Goal: Task Accomplishment & Management: Manage account settings

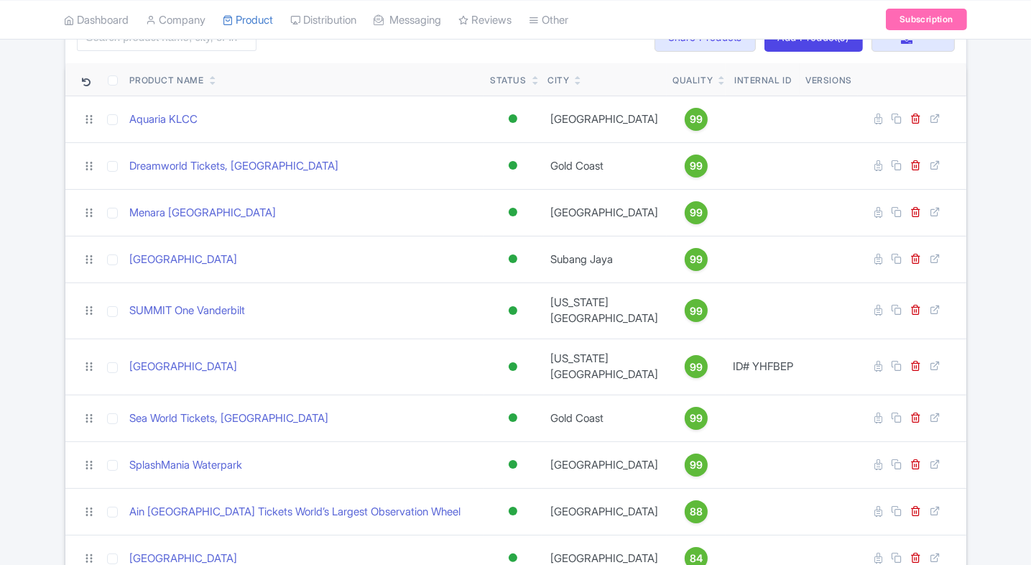
scroll to position [92, 0]
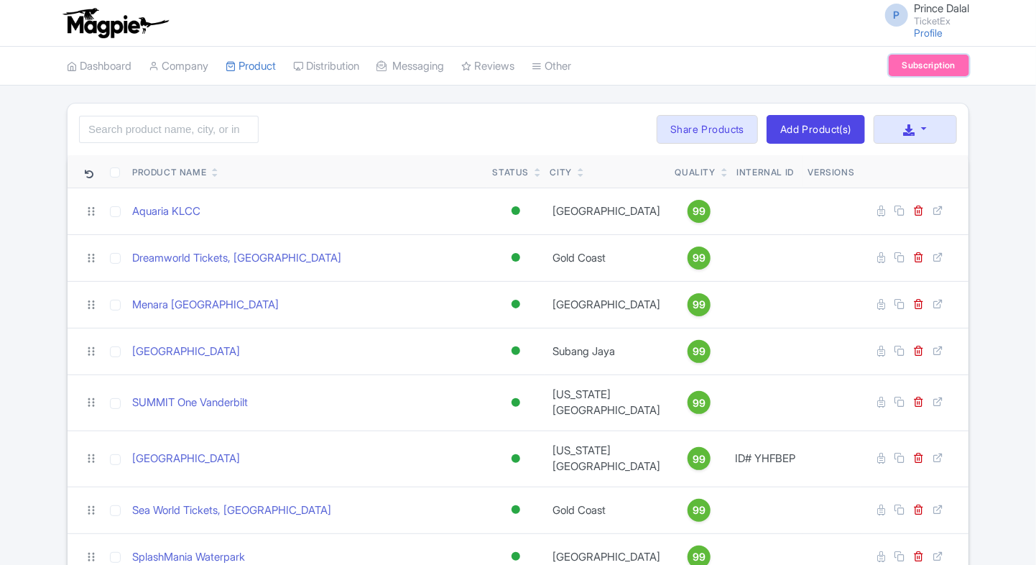
click at [904, 75] on link "Subscription" at bounding box center [929, 66] width 80 height 22
click at [121, 82] on link "Dashboard" at bounding box center [99, 67] width 65 height 40
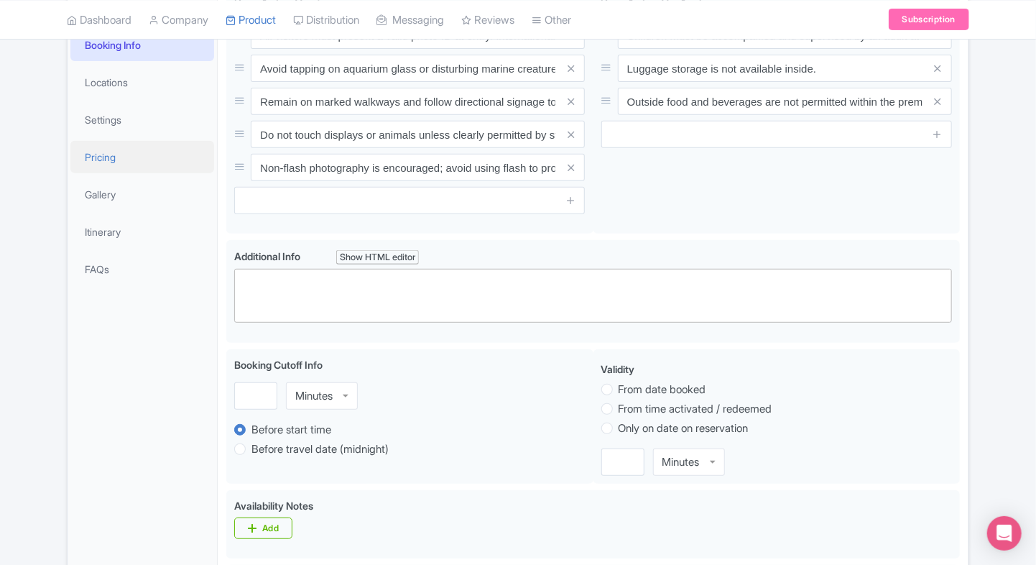
scroll to position [198, 0]
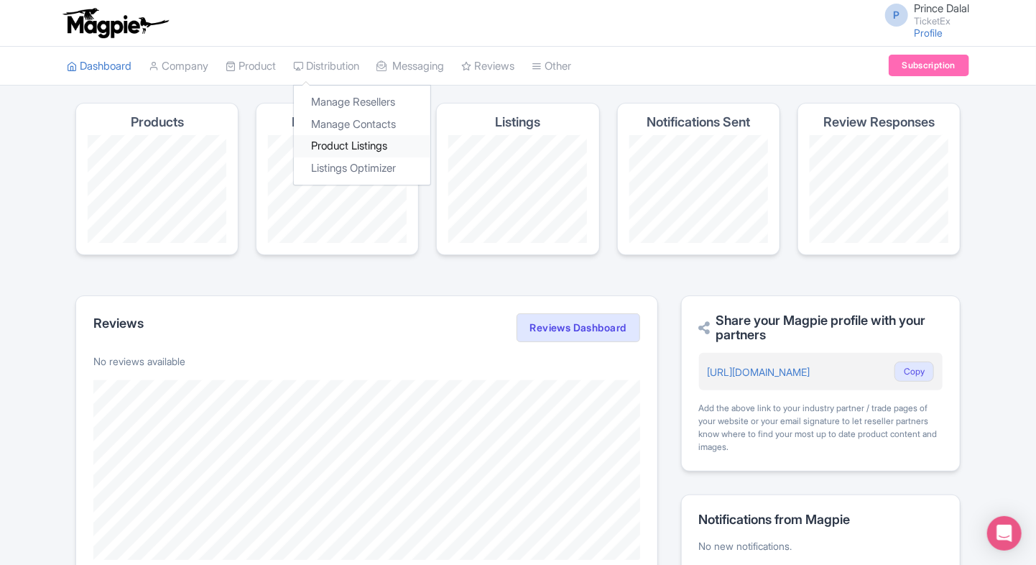
click at [339, 142] on link "Product Listings" at bounding box center [362, 146] width 136 height 22
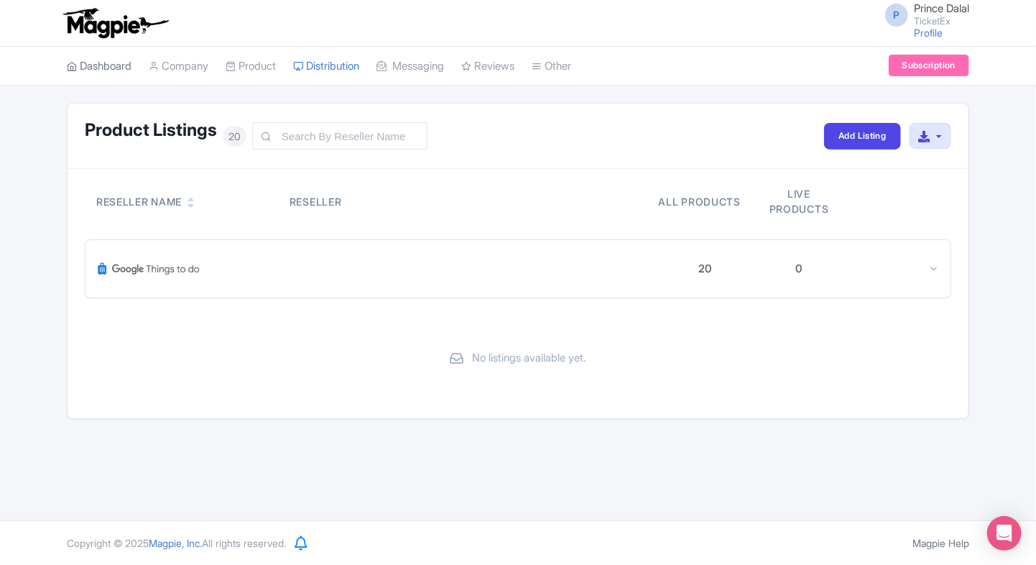
click at [107, 52] on link "Dashboard" at bounding box center [99, 67] width 65 height 40
